Goal: Transaction & Acquisition: Subscribe to service/newsletter

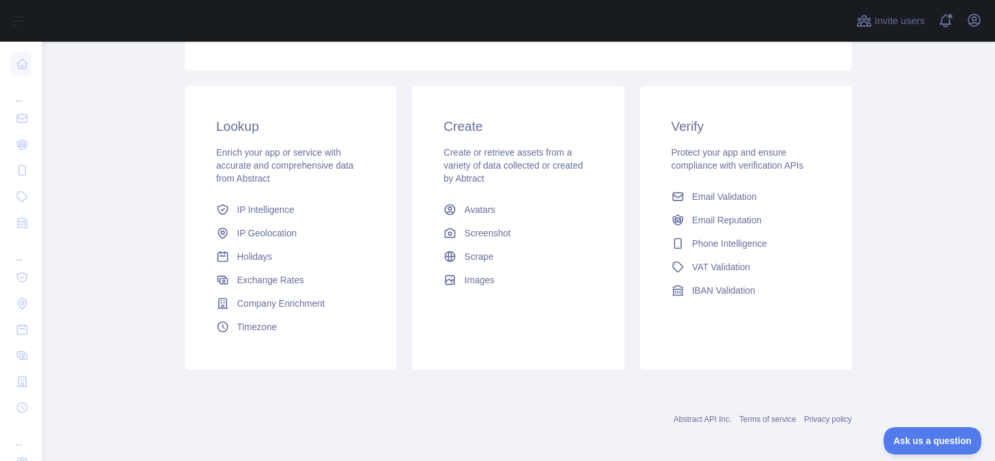
scroll to position [248, 0]
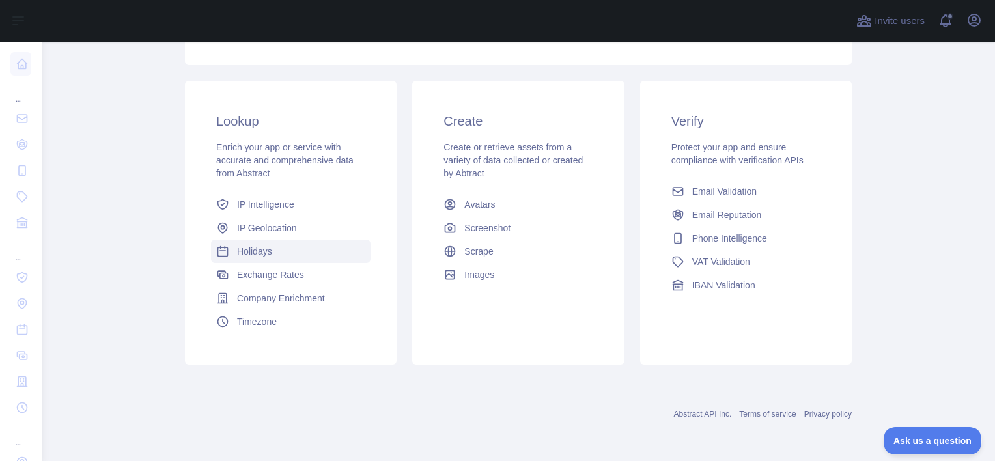
click at [258, 255] on span "Holidays" at bounding box center [254, 251] width 35 height 13
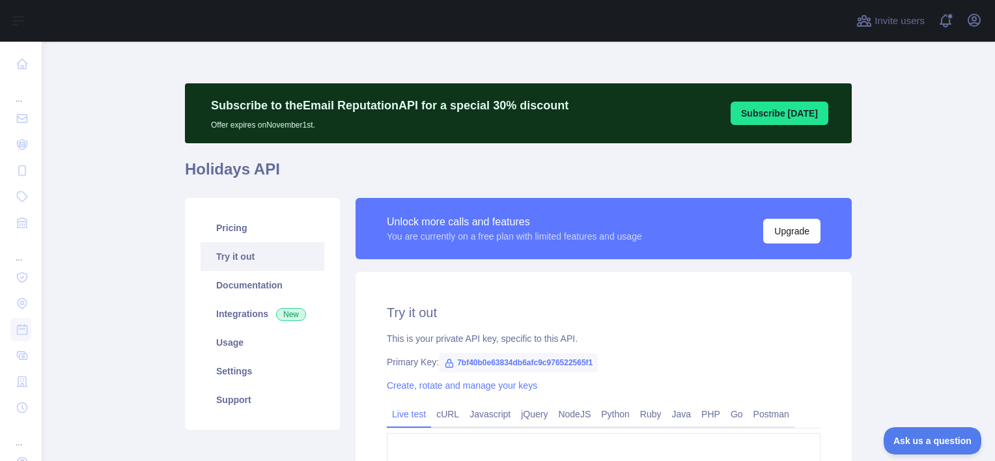
click at [810, 117] on button "Subscribe [DATE]" at bounding box center [780, 113] width 98 height 23
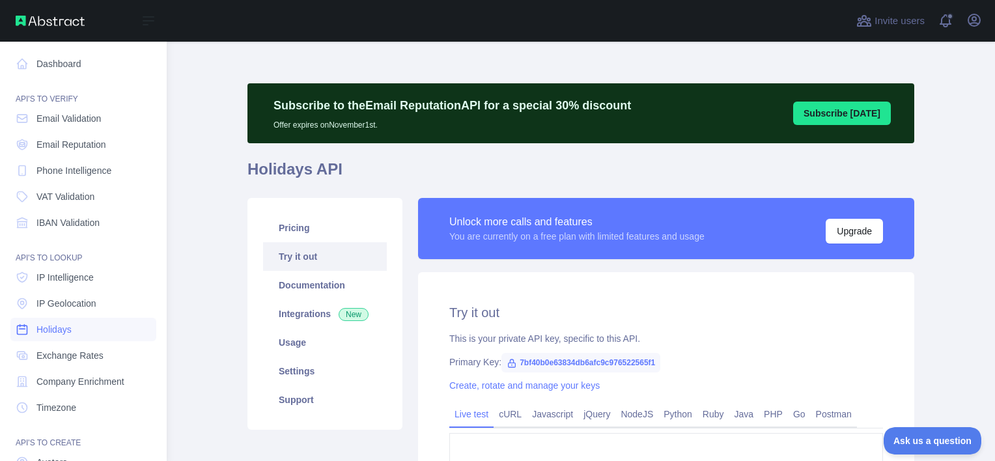
scroll to position [112, 0]
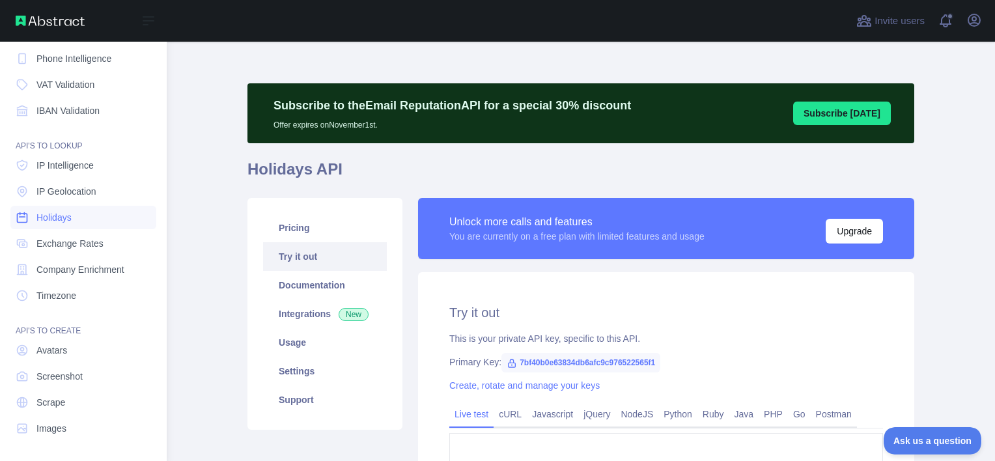
click at [60, 214] on span "Holidays" at bounding box center [53, 217] width 35 height 13
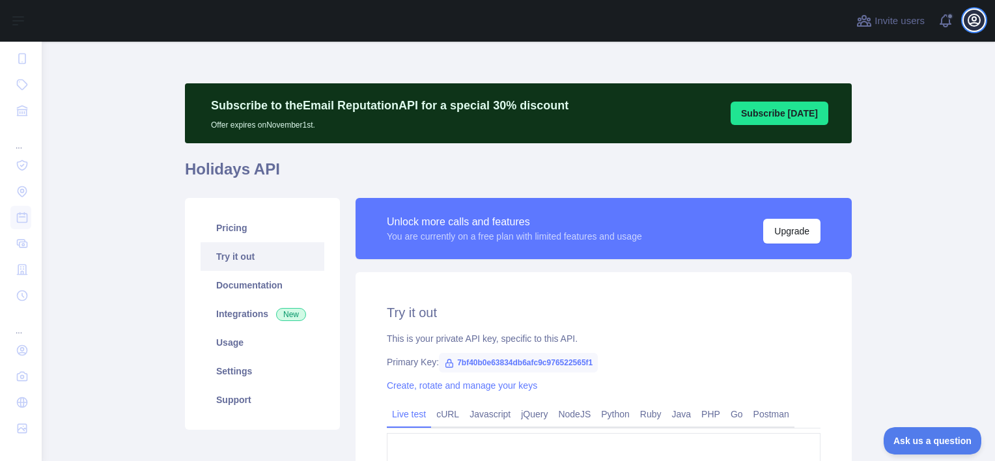
click at [975, 18] on icon "button" at bounding box center [975, 20] width 16 height 16
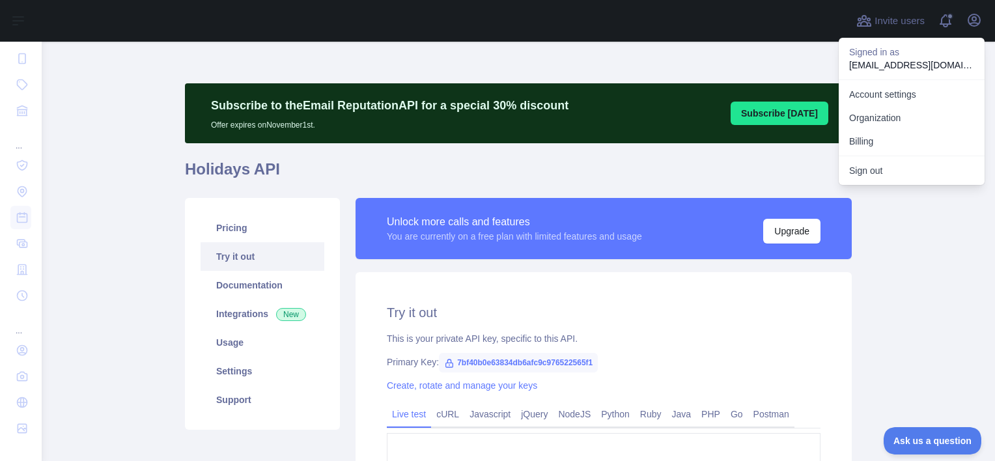
click at [808, 53] on div "**********" at bounding box center [518, 360] width 667 height 637
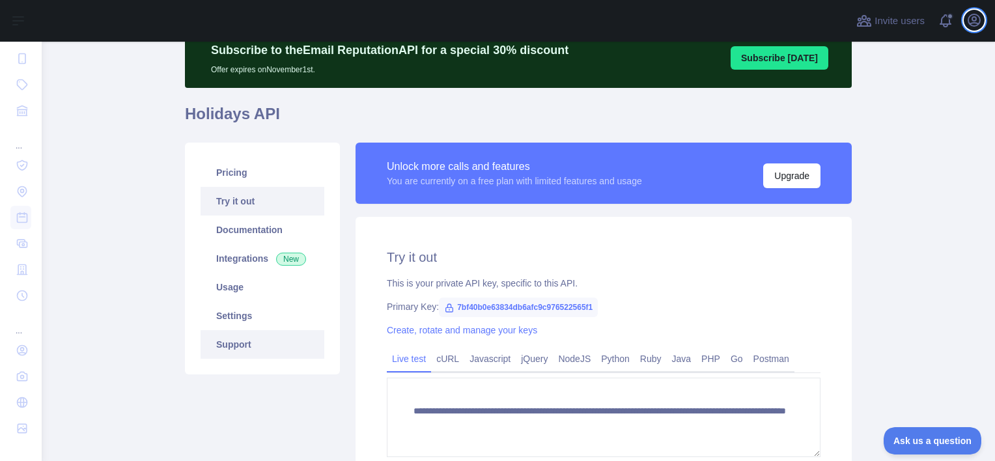
scroll to position [55, 0]
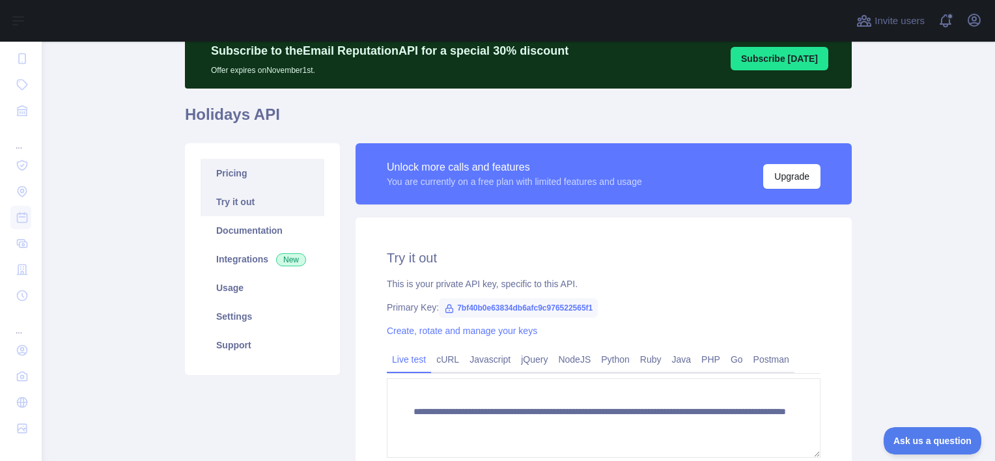
click at [245, 183] on link "Pricing" at bounding box center [263, 173] width 124 height 29
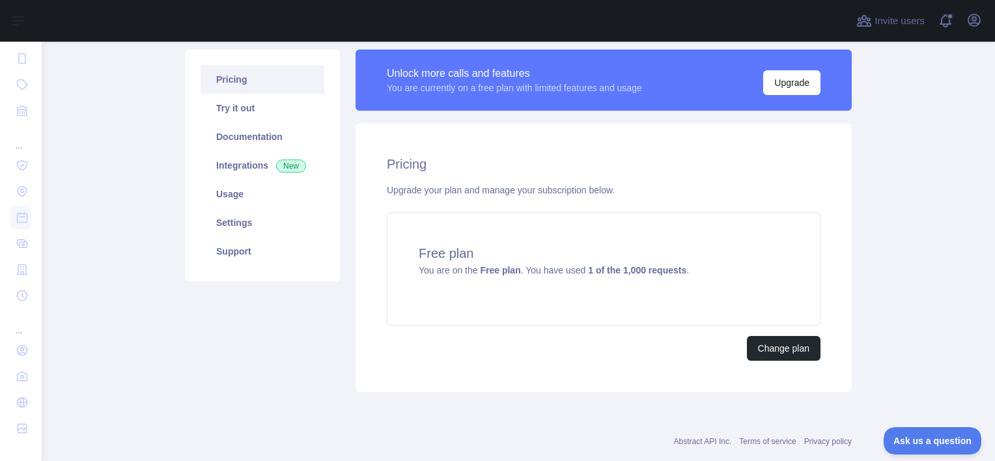
scroll to position [150, 0]
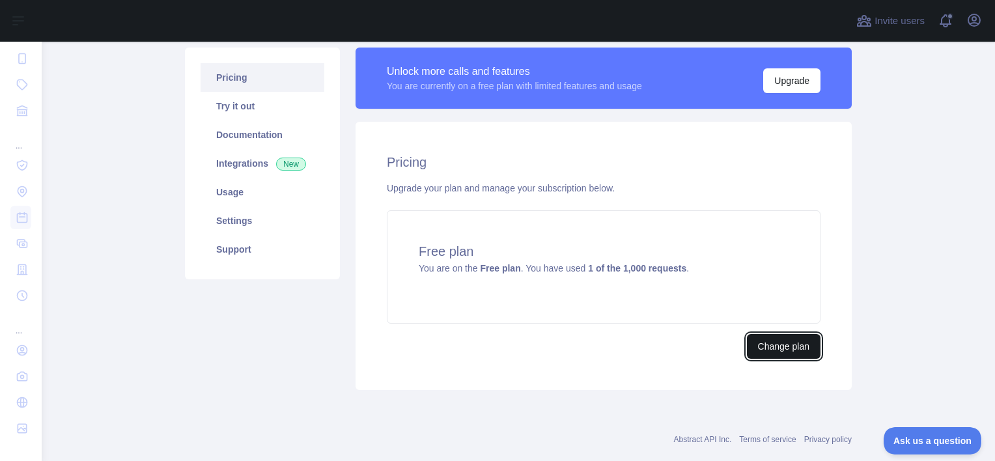
click at [790, 348] on button "Change plan" at bounding box center [784, 346] width 74 height 25
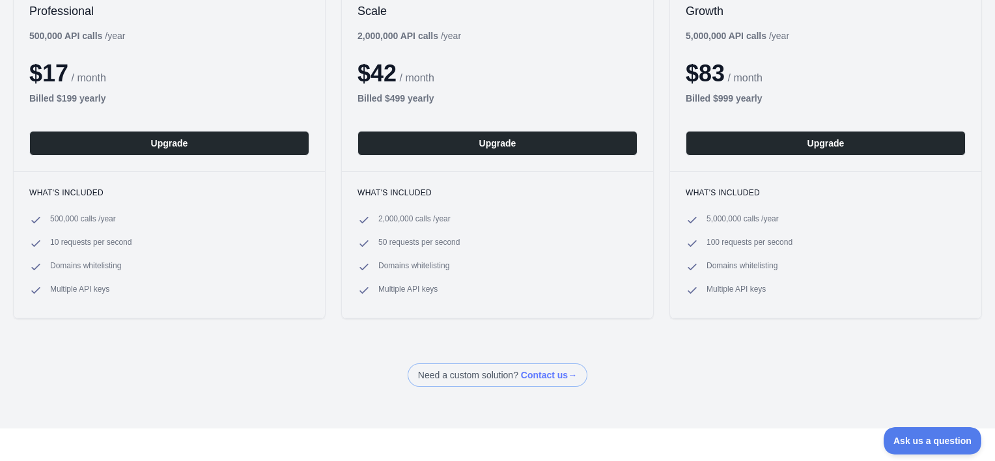
scroll to position [203, 0]
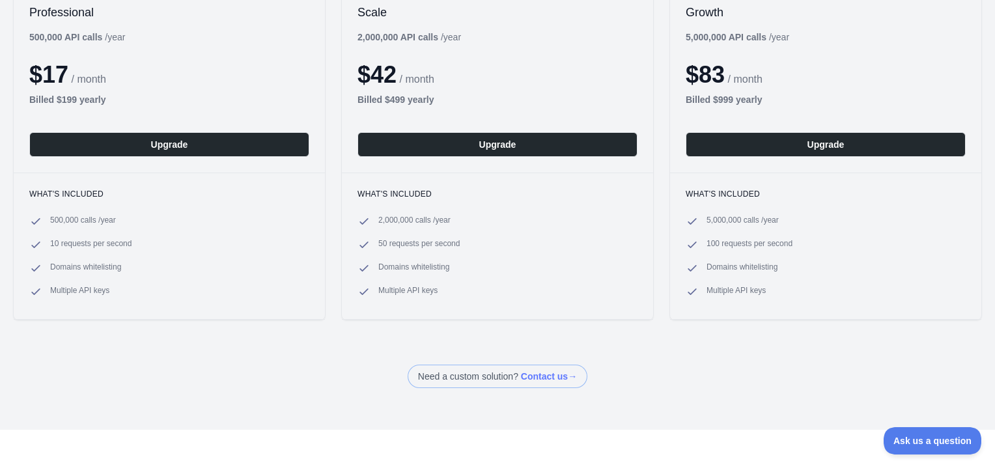
click at [547, 374] on span at bounding box center [498, 376] width 180 height 23
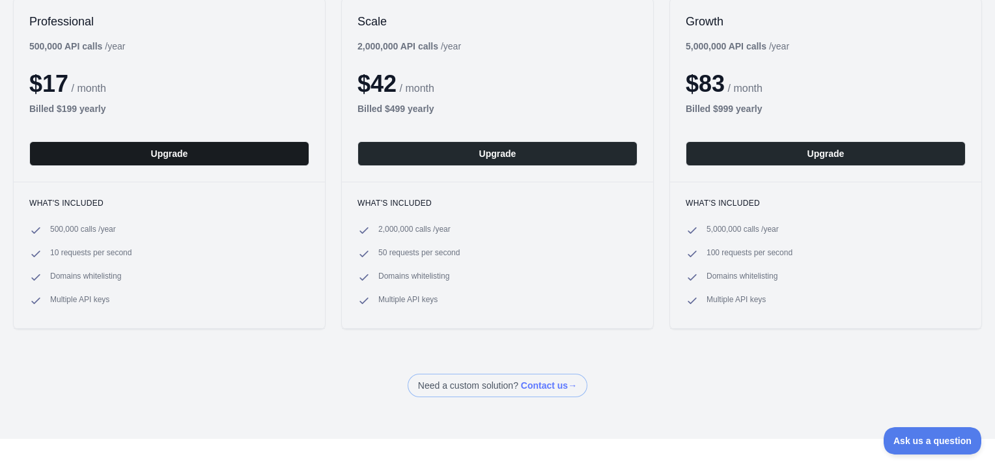
scroll to position [193, 0]
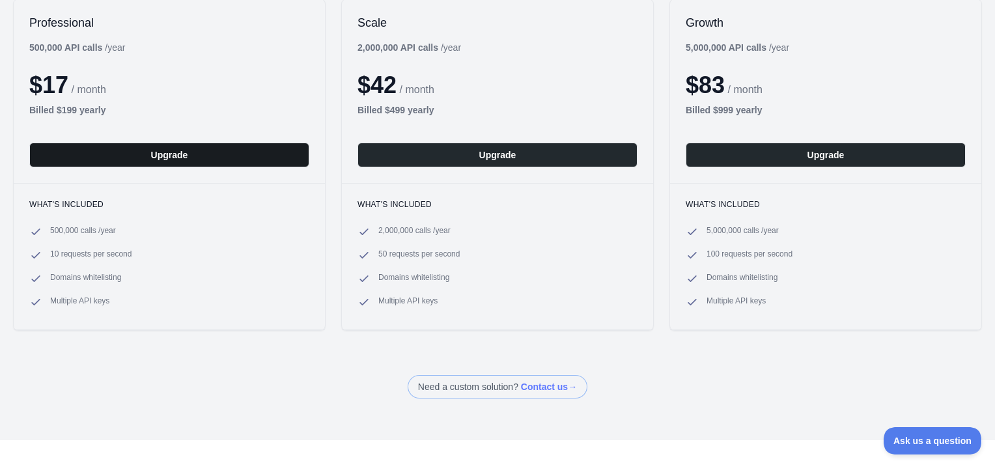
click at [236, 160] on button "Upgrade" at bounding box center [169, 155] width 280 height 25
